Goal: Information Seeking & Learning: Learn about a topic

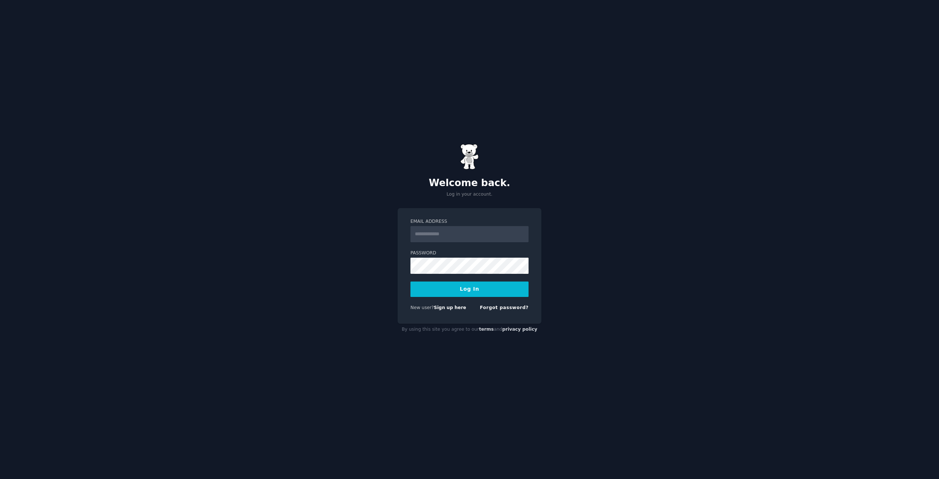
click at [464, 242] on form "Email Address Password Log In New user? Sign up here Forgot password?" at bounding box center [469, 265] width 118 height 95
click at [463, 233] on input "Email Address" at bounding box center [469, 234] width 118 height 16
type input "**********"
click at [410, 281] on button "Log In" at bounding box center [469, 288] width 118 height 15
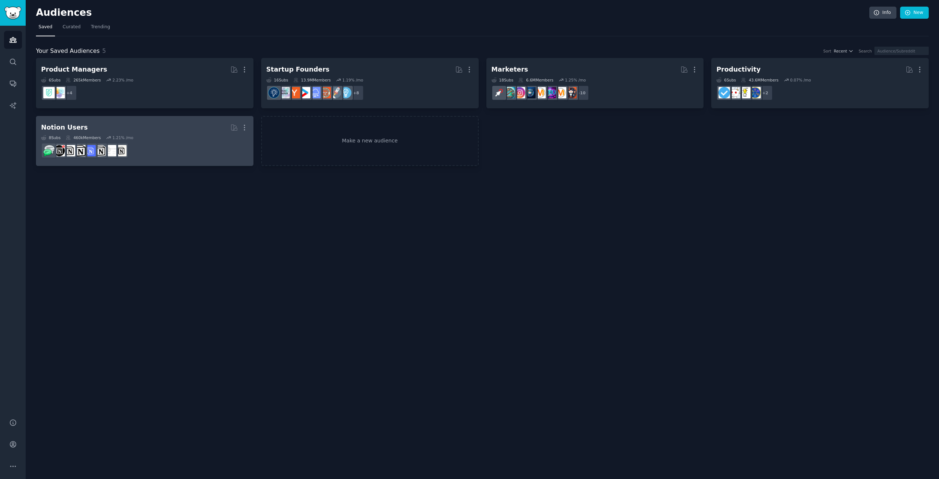
click at [174, 140] on dd at bounding box center [144, 150] width 207 height 21
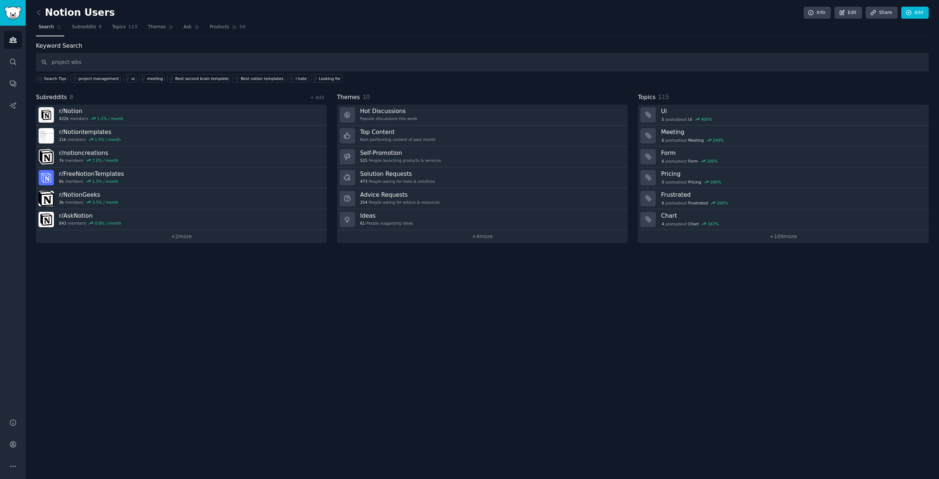
type input "project wbs"
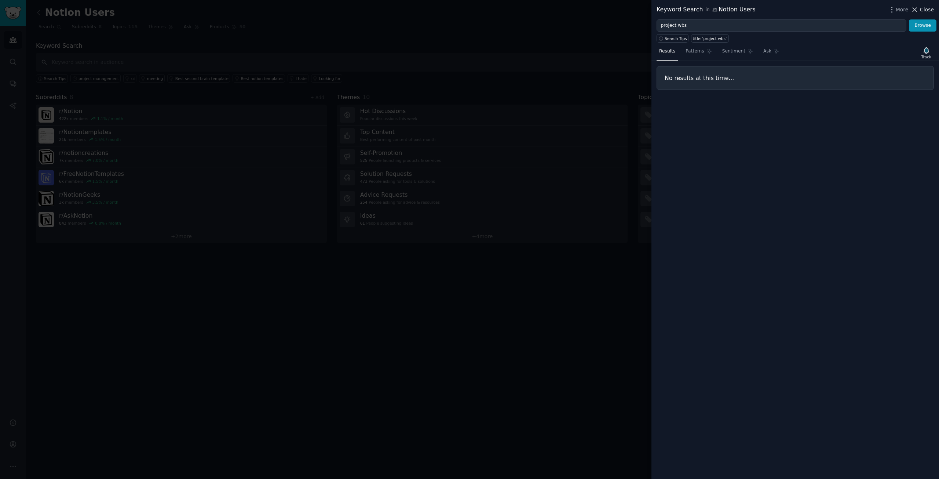
drag, startPoint x: 924, startPoint y: 10, endPoint x: 653, endPoint y: 27, distance: 272.3
click at [923, 10] on span "Close" at bounding box center [927, 10] width 14 height 8
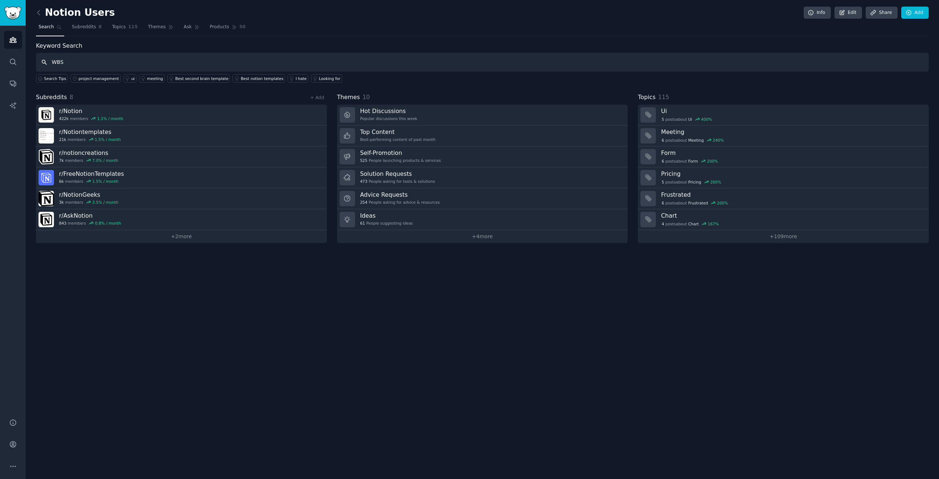
type input "WBS"
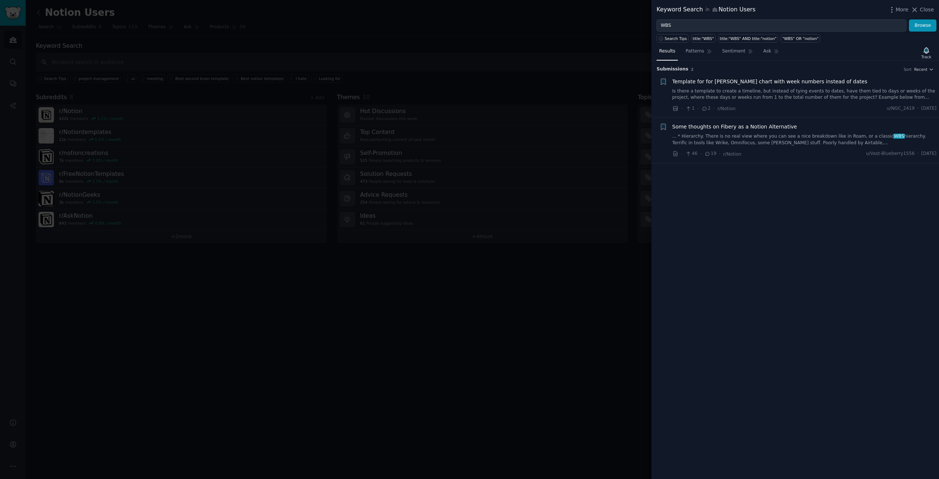
click at [783, 82] on span "Template for for [PERSON_NAME] chart with week numbers instead of dates" at bounding box center [769, 82] width 195 height 8
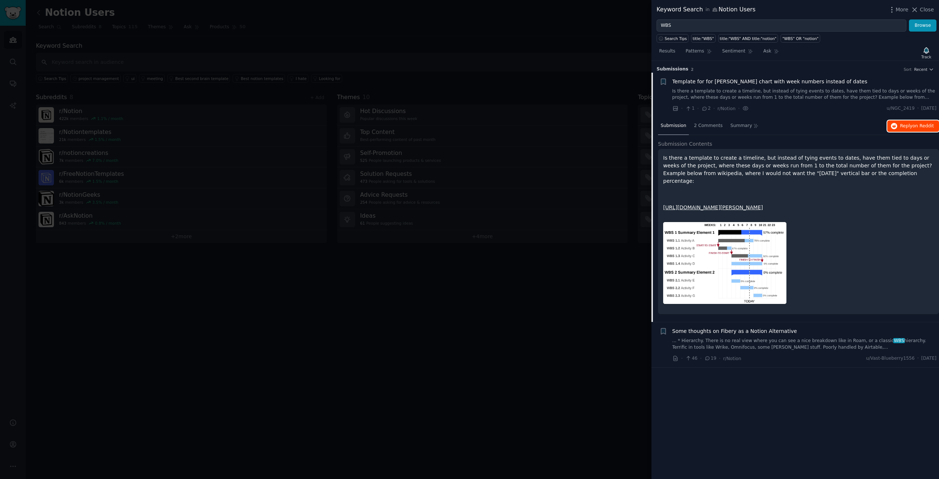
click at [902, 125] on span "Reply on Reddit" at bounding box center [917, 126] width 34 height 7
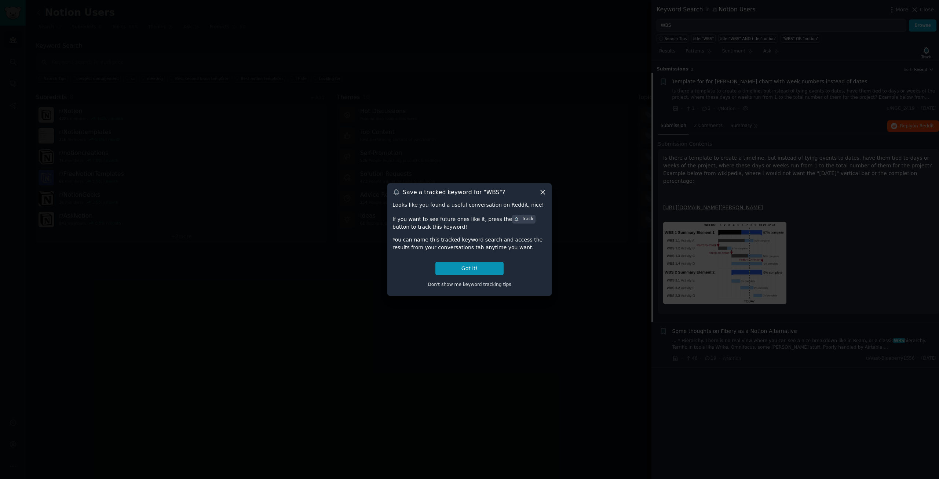
click at [544, 191] on icon at bounding box center [543, 192] width 4 height 4
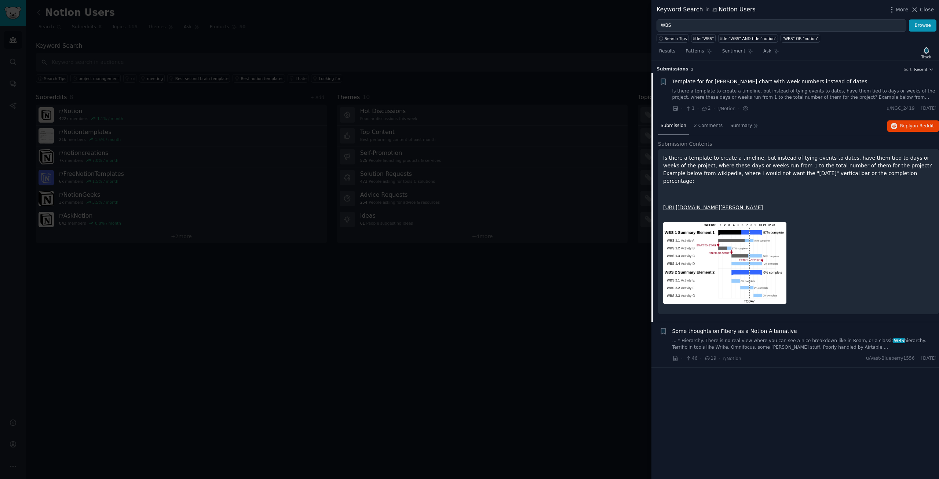
drag, startPoint x: 923, startPoint y: 10, endPoint x: 902, endPoint y: 10, distance: 21.3
click at [922, 10] on span "Close" at bounding box center [927, 10] width 14 height 8
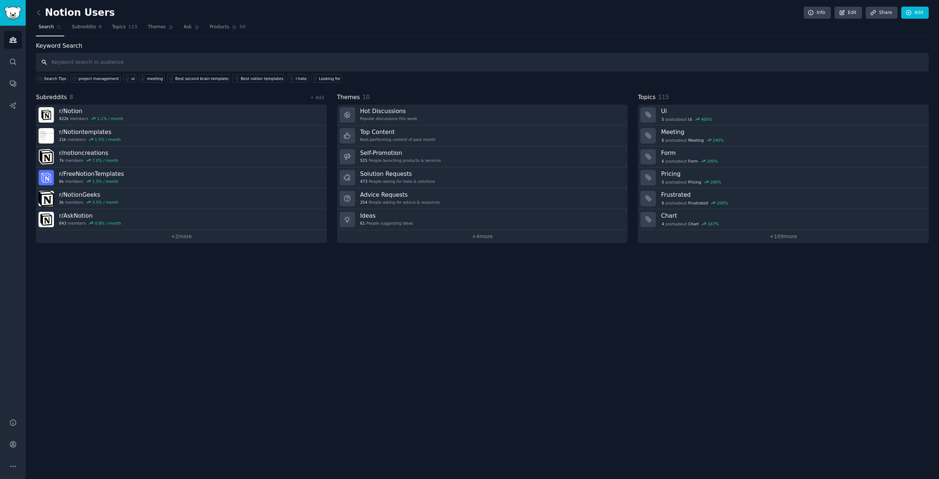
click at [70, 63] on input "text" at bounding box center [482, 62] width 893 height 19
type input "pm"
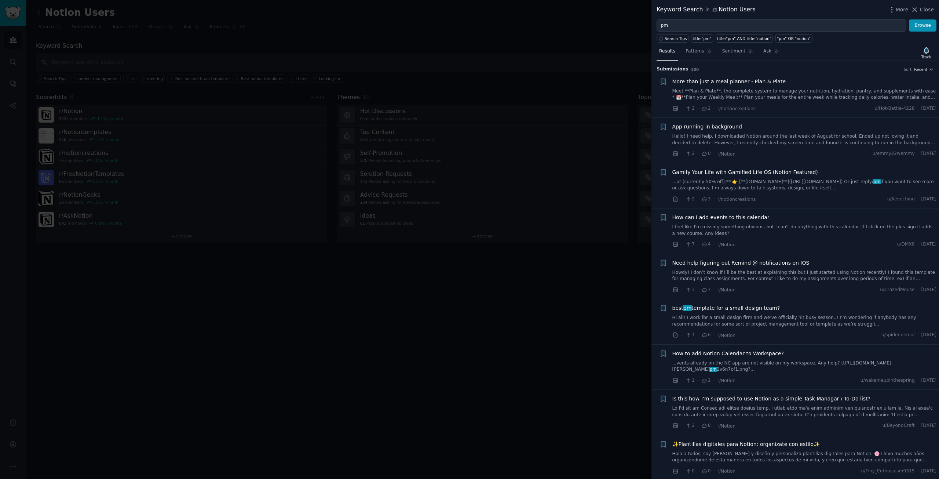
drag, startPoint x: 929, startPoint y: 6, endPoint x: 427, endPoint y: 33, distance: 503.2
click at [929, 6] on span "Close" at bounding box center [927, 10] width 14 height 8
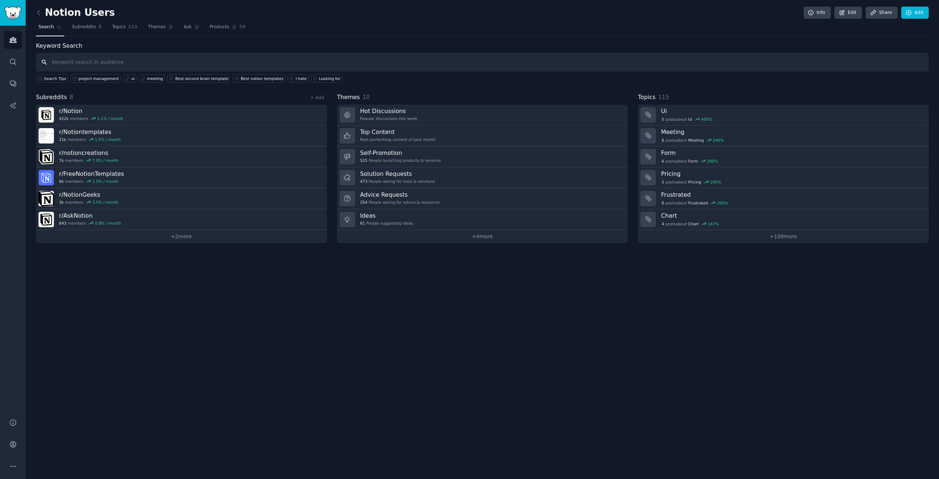
click at [96, 61] on input "text" at bounding box center [482, 62] width 893 height 19
click at [95, 77] on div "project management" at bounding box center [98, 78] width 40 height 5
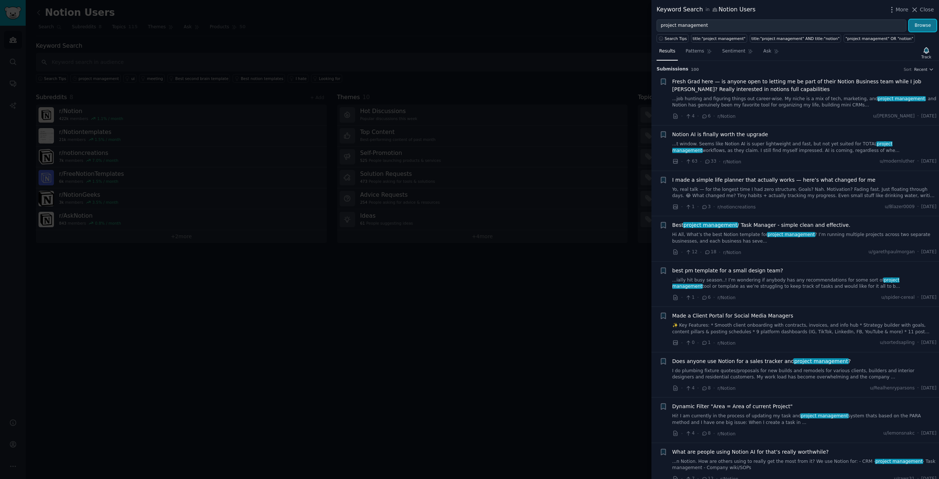
click at [924, 25] on button "Browse" at bounding box center [923, 25] width 28 height 12
click at [719, 236] on link "Hi All, What’s the best Notion template for project management ? I’m running mu…" at bounding box center [804, 237] width 264 height 13
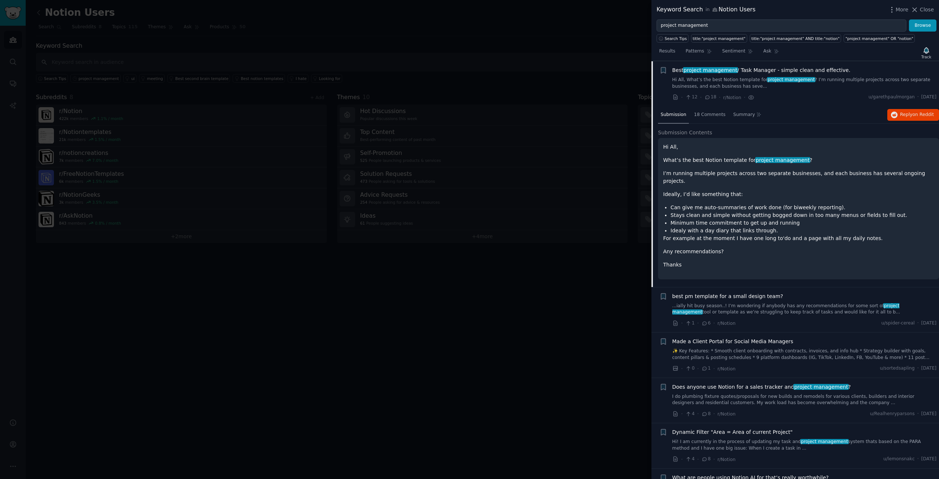
scroll to position [155, 0]
click at [908, 113] on span "Reply on Reddit" at bounding box center [917, 114] width 34 height 7
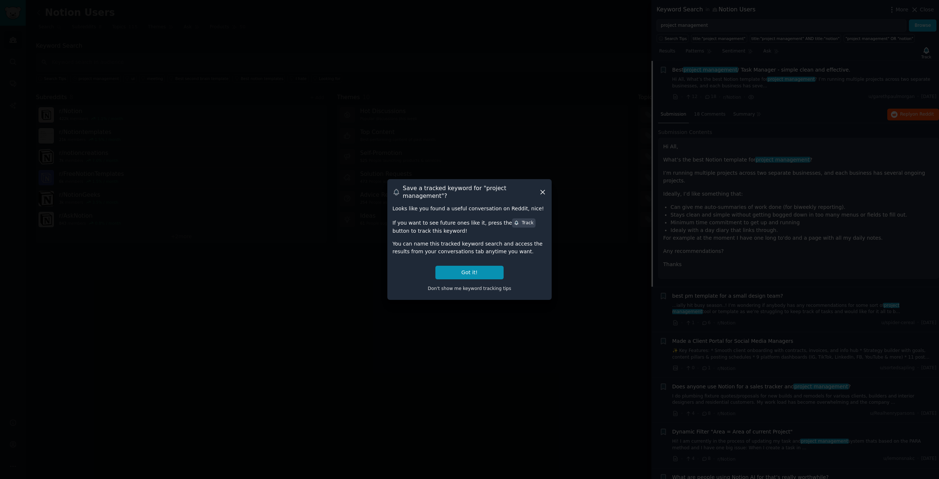
click at [538, 190] on div "Save a tracked keyword for " project management "?" at bounding box center [469, 191] width 154 height 15
click at [541, 191] on icon at bounding box center [543, 192] width 8 height 8
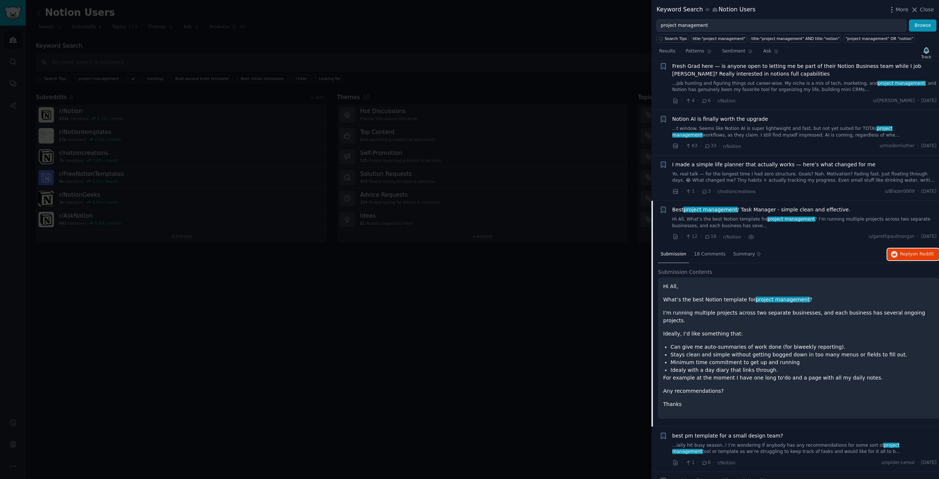
scroll to position [8, 0]
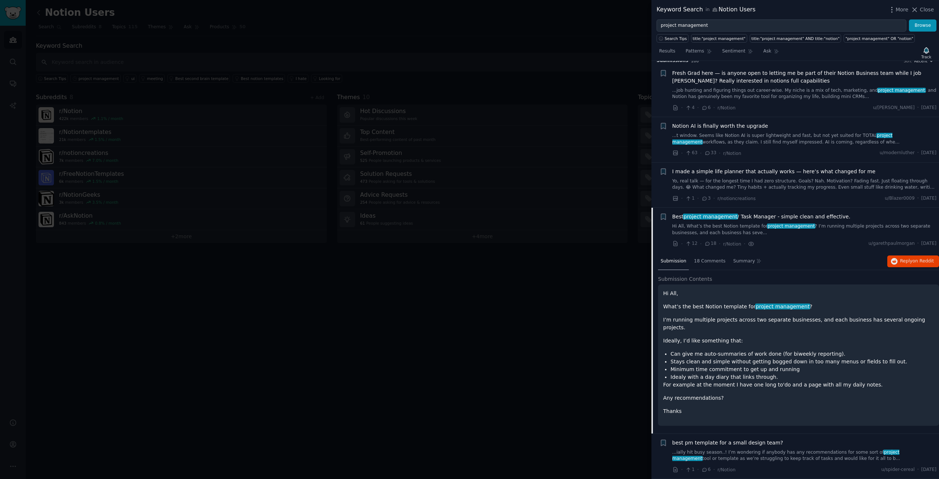
click at [855, 222] on div "Best project management / Task Manager - simple clean and effective. Hi All, Wh…" at bounding box center [804, 224] width 264 height 23
click at [847, 231] on link "Hi All, What’s the best Notion template for project management ? I’m running mu…" at bounding box center [804, 229] width 264 height 13
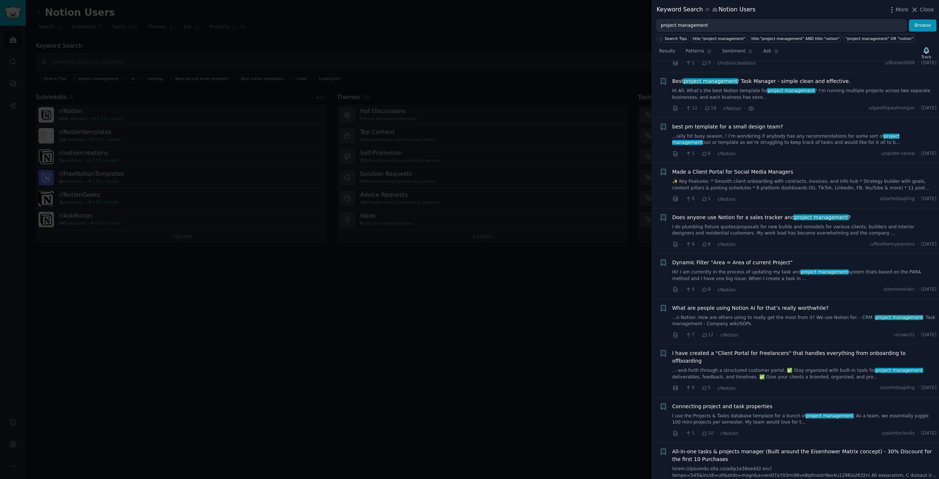
scroll to position [155, 0]
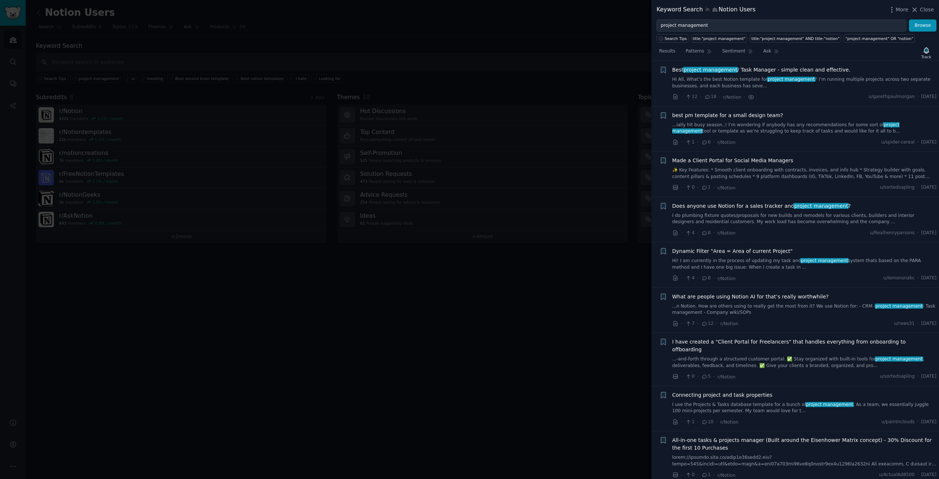
click at [775, 120] on div "best pm template for a small design team? ...ially hit busy season..! I’m wonde…" at bounding box center [804, 123] width 264 height 23
click at [750, 122] on link "...ially hit busy season..! I’m wondering if anybody has any recommendations fo…" at bounding box center [804, 128] width 264 height 13
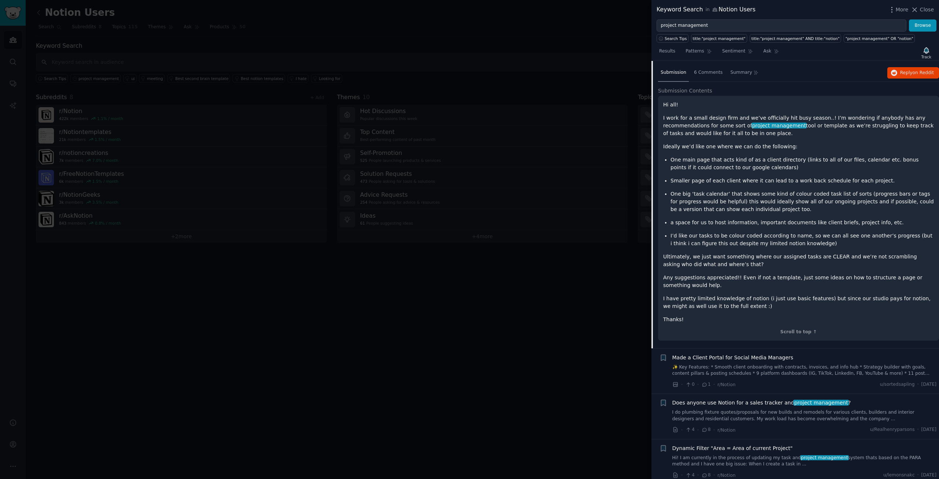
scroll to position [201, 0]
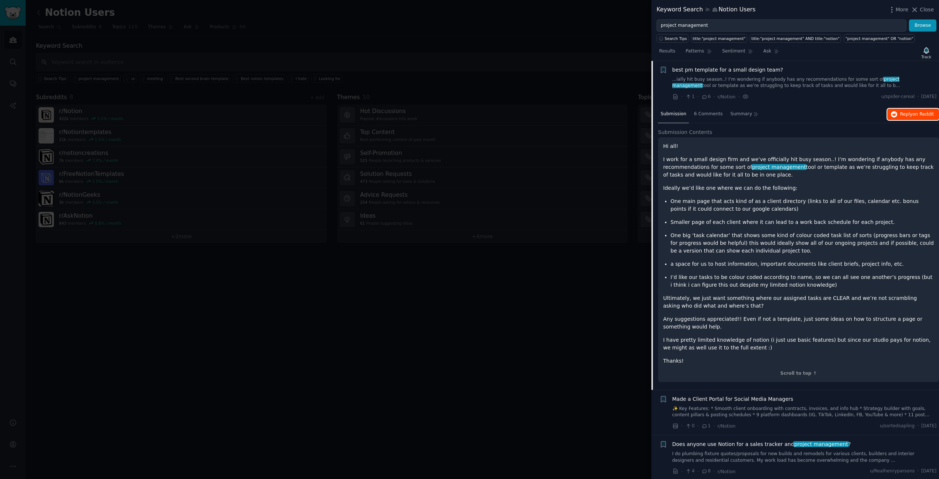
click at [906, 113] on span "Reply on Reddit" at bounding box center [917, 114] width 34 height 7
